Goal: Information Seeking & Learning: Check status

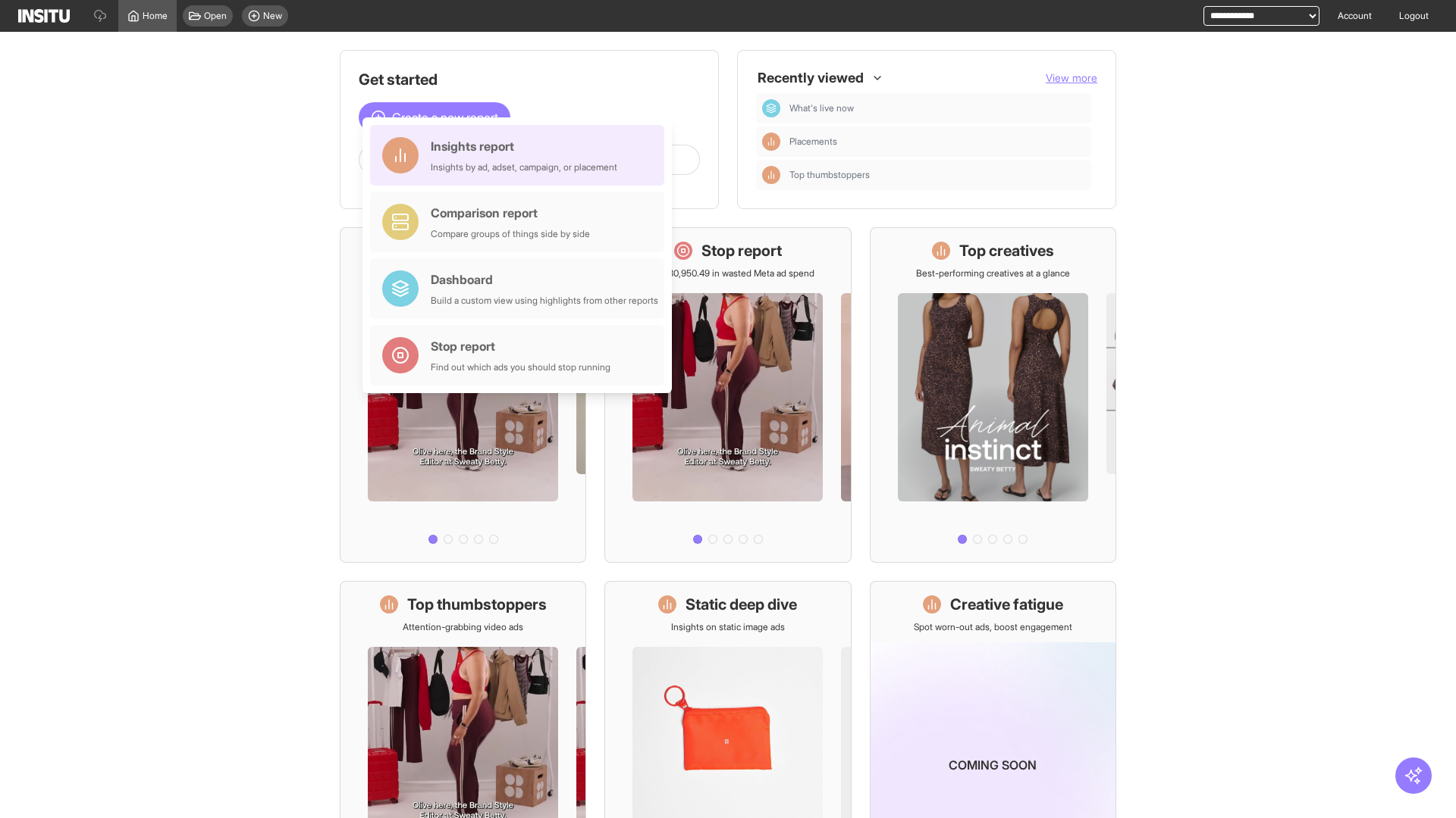
click at [521, 155] on div "Insights report Insights by ad, adset, campaign, or placement" at bounding box center [523, 155] width 186 height 36
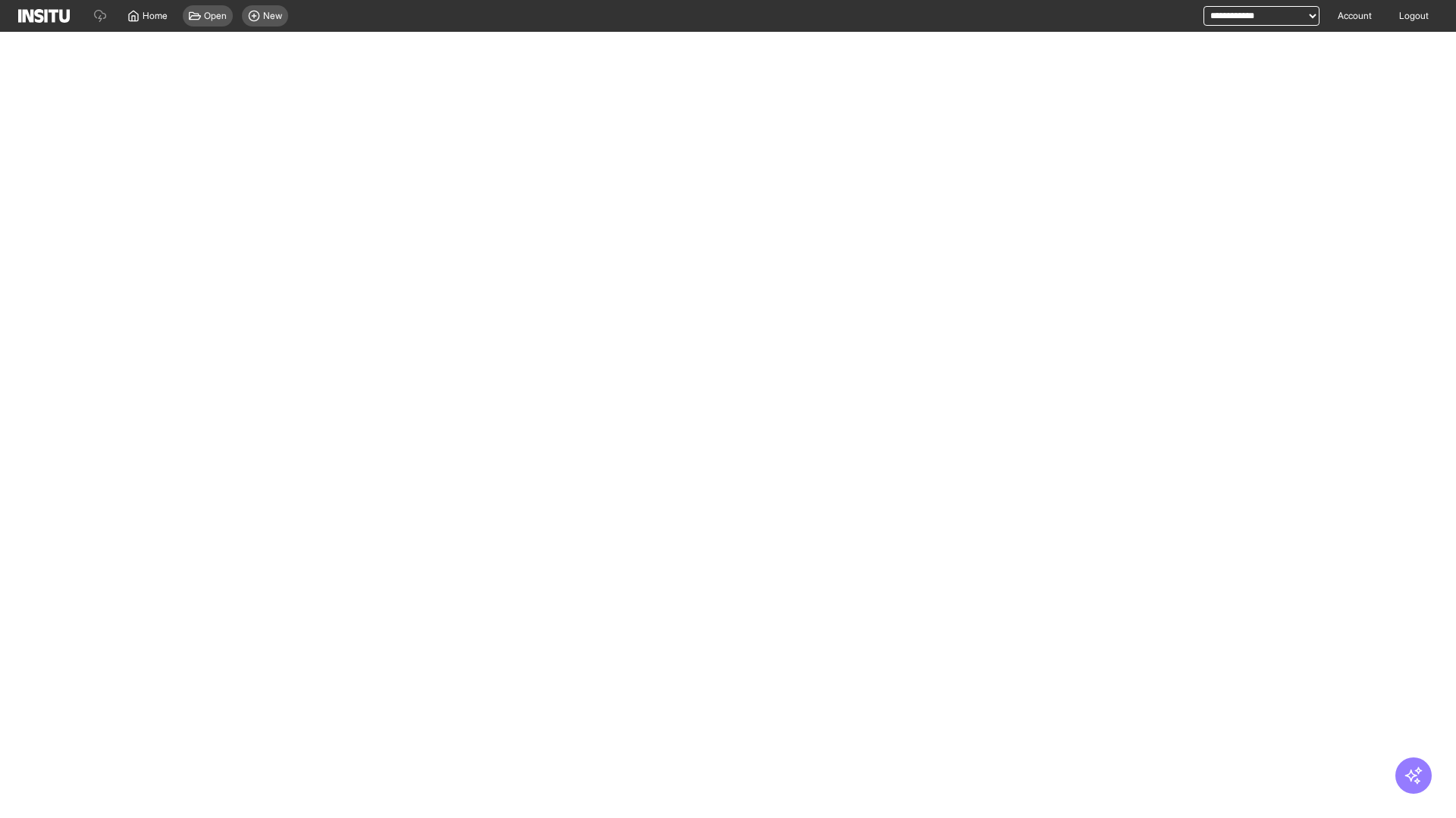
select select "**"
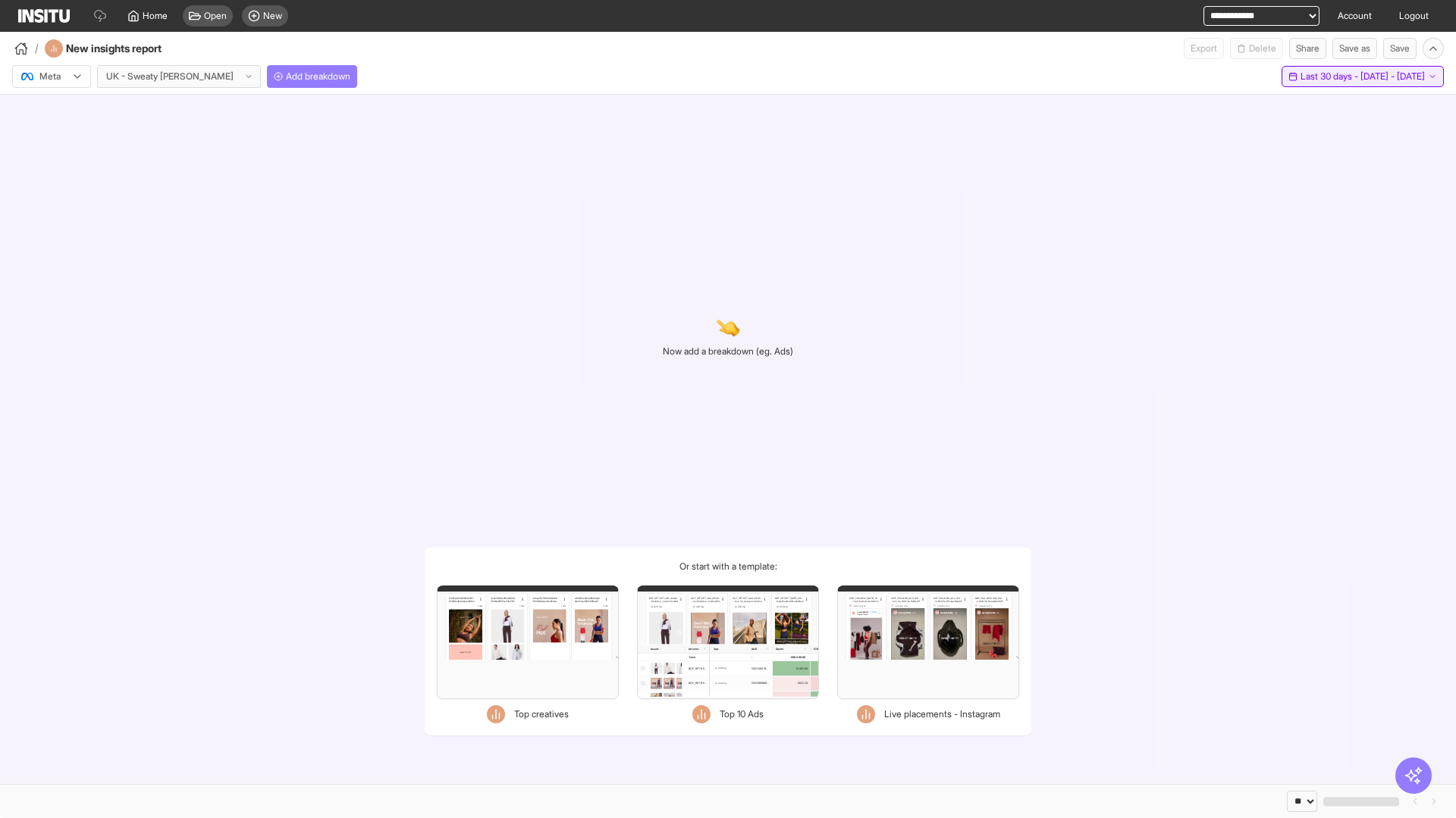
click at [1332, 77] on span "Last 30 days - [DATE] - [DATE]" at bounding box center [1362, 77] width 124 height 12
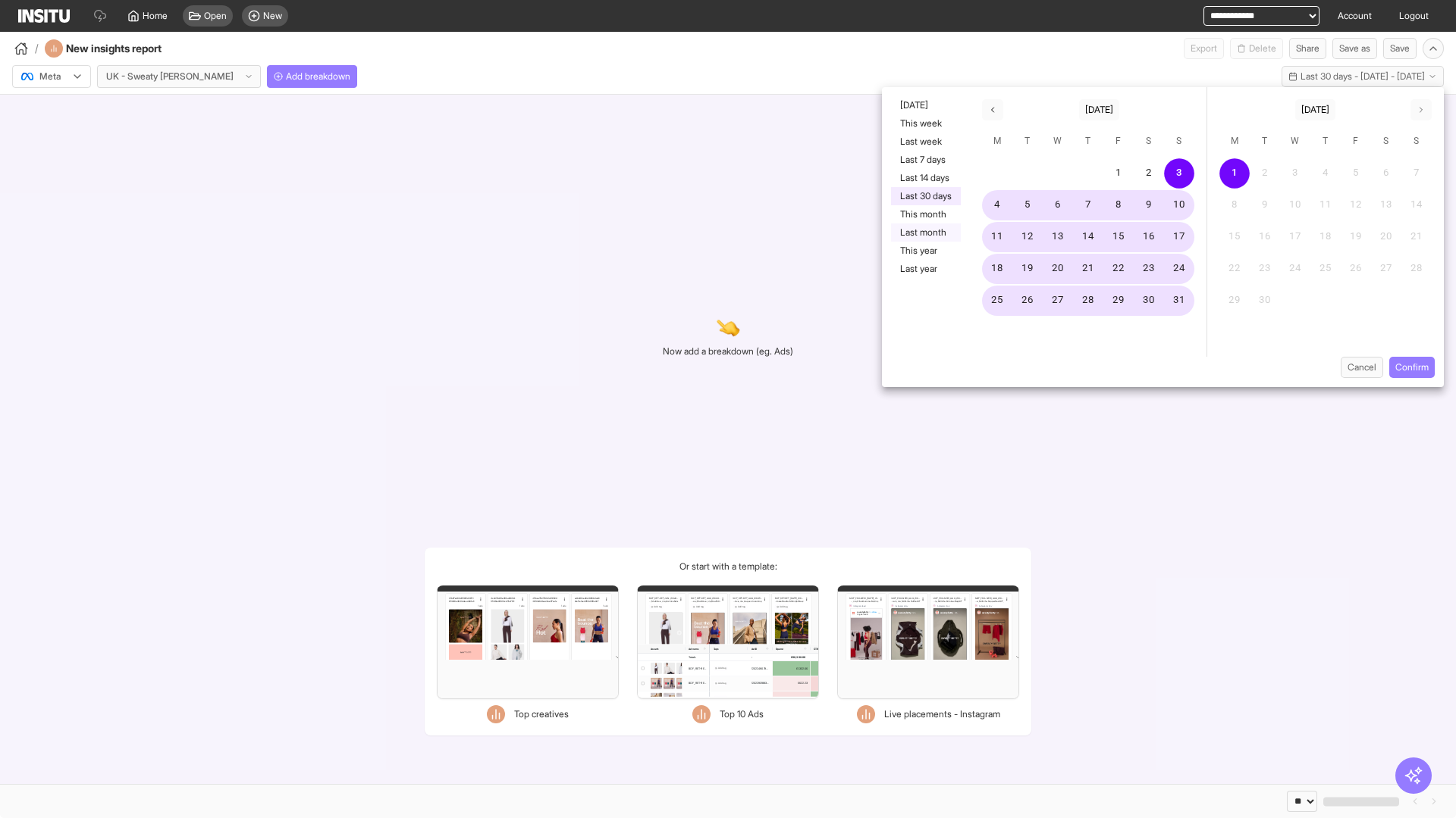
click at [924, 233] on button "Last month" at bounding box center [925, 233] width 70 height 19
